Goal: Task Accomplishment & Management: Use online tool/utility

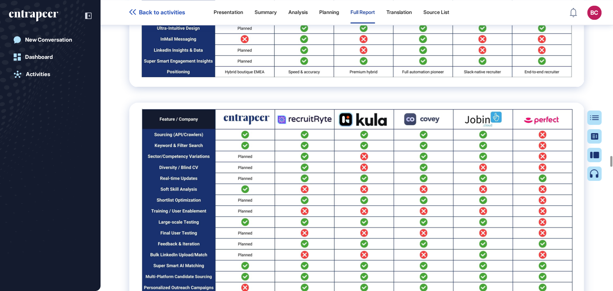
scroll to position [41483, 0]
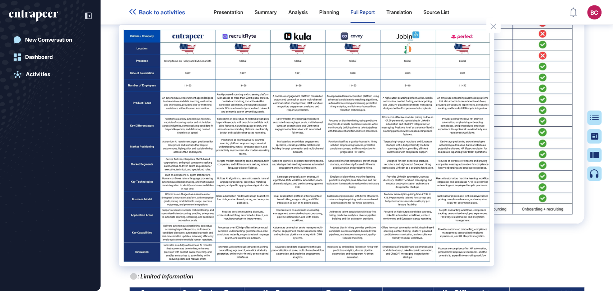
click at [517, 134] on div at bounding box center [306, 145] width 613 height 291
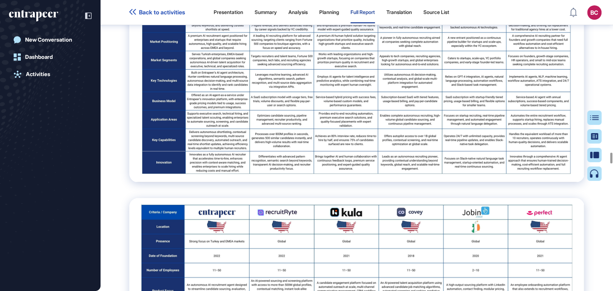
scroll to position [40405, 0]
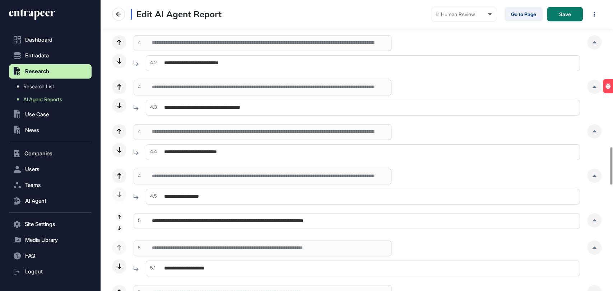
scroll to position [1277, 0]
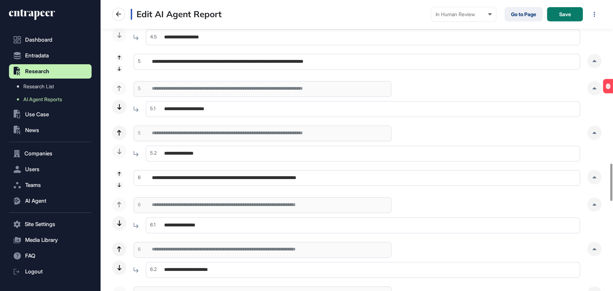
drag, startPoint x: 594, startPoint y: 201, endPoint x: 564, endPoint y: 208, distance: 30.9
click at [595, 202] on div at bounding box center [595, 205] width 14 height 14
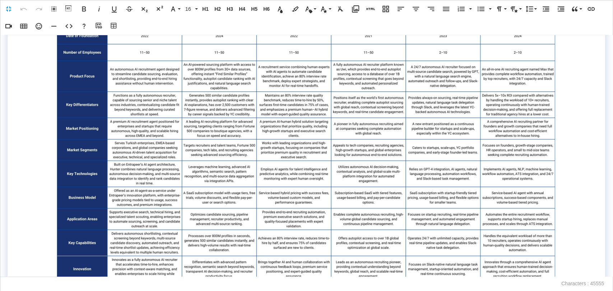
scroll to position [838, 0]
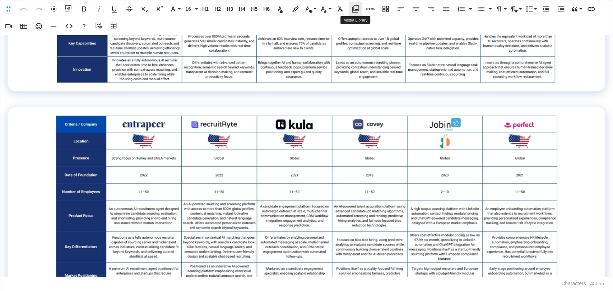
click at [350, 4] on button "Media Library" at bounding box center [356, 9] width 14 height 14
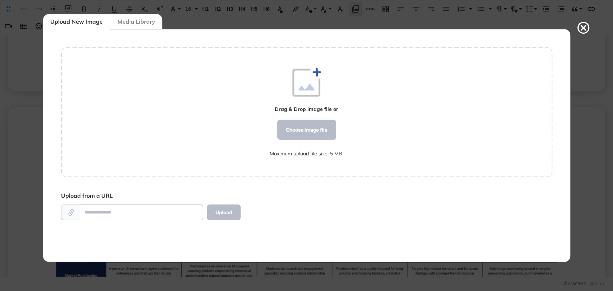
scroll to position [3, 0]
click at [579, 29] on icon at bounding box center [583, 27] width 14 height 14
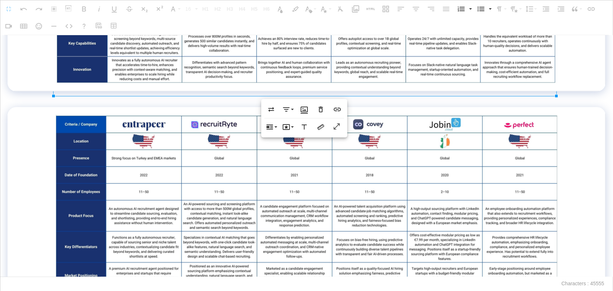
scroll to position [838, 0]
click at [336, 130] on icon "button" at bounding box center [337, 127] width 9 height 7
click at [15, 102] on p at bounding box center [307, 96] width 598 height 10
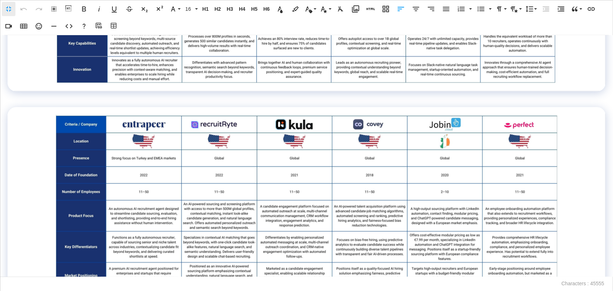
click at [13, 7] on button "Fullscreen" at bounding box center [9, 9] width 14 height 14
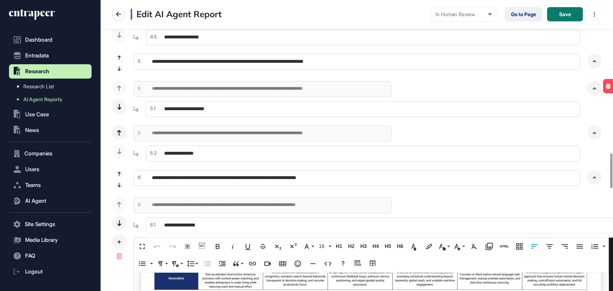
scroll to position [869, 0]
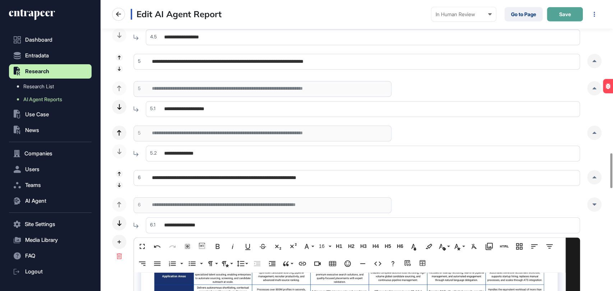
click at [565, 19] on button "Save" at bounding box center [565, 14] width 36 height 14
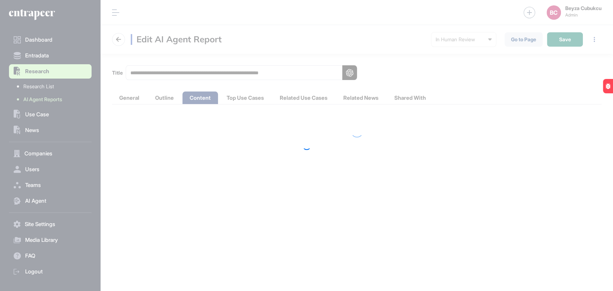
scroll to position [0, 0]
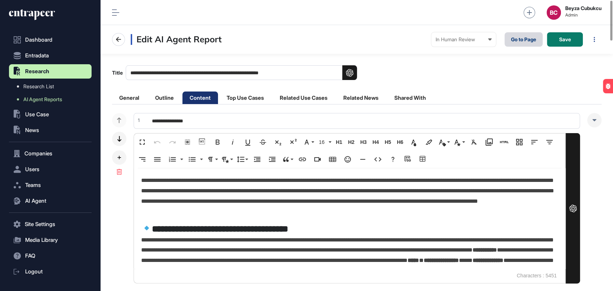
click at [526, 41] on link "Go to Page" at bounding box center [524, 39] width 38 height 14
drag, startPoint x: 295, startPoint y: 100, endPoint x: 498, endPoint y: 68, distance: 205.2
click at [295, 100] on li "Related Use Cases" at bounding box center [304, 98] width 62 height 13
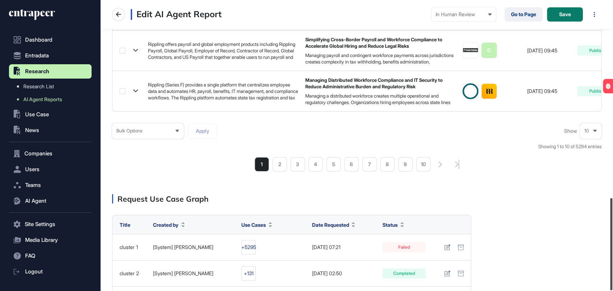
scroll to position [624, 0]
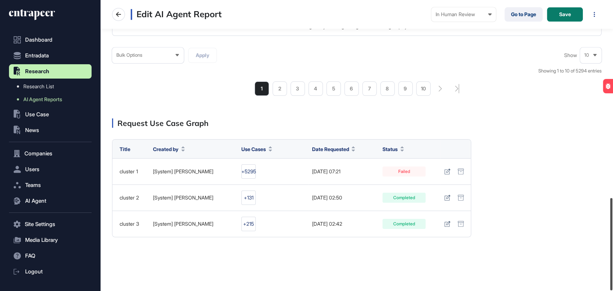
drag, startPoint x: 613, startPoint y: 12, endPoint x: 613, endPoint y: 242, distance: 230.0
click at [613, 242] on div at bounding box center [612, 244] width 2 height 92
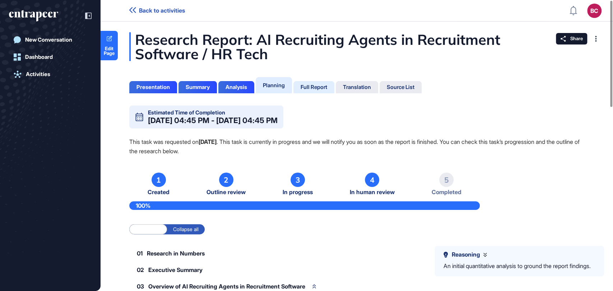
click at [312, 86] on div "Full Report" at bounding box center [314, 87] width 27 height 6
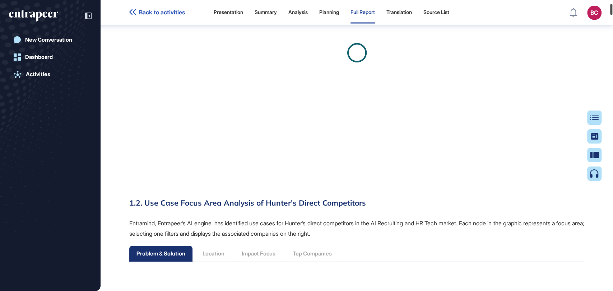
scroll to position [3, 0]
drag, startPoint x: 612, startPoint y: 8, endPoint x: 556, endPoint y: 76, distance: 87.9
click at [613, 13] on div at bounding box center [612, 9] width 2 height 11
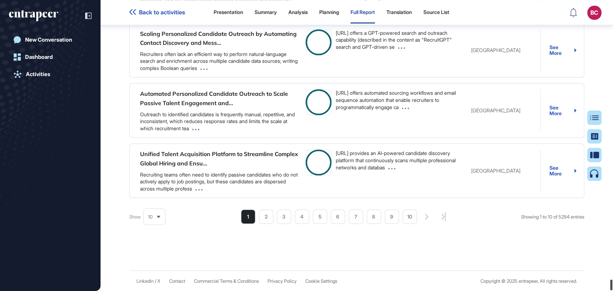
scroll to position [74216, 0]
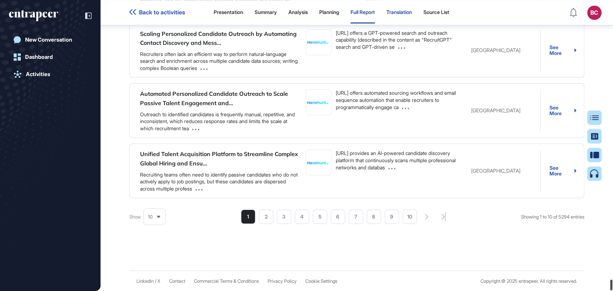
drag, startPoint x: 613, startPoint y: 10, endPoint x: 421, endPoint y: 2, distance: 191.7
click at [612, 291] on html "Back to activities Presentation Summary Analysis Planning Full Report Translati…" at bounding box center [306, 174] width 613 height 349
